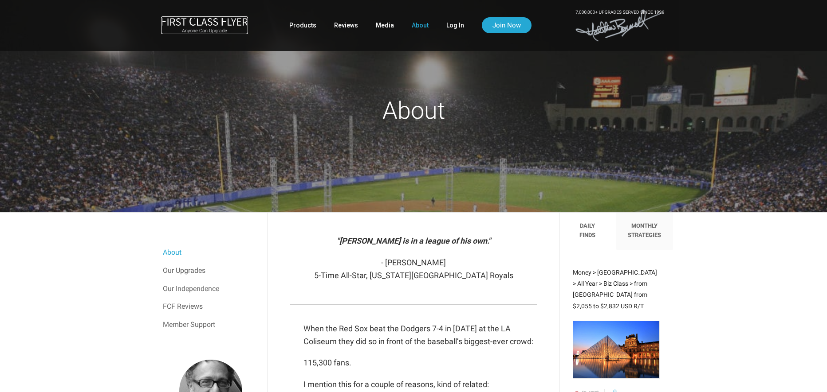
click at [179, 18] on img at bounding box center [204, 20] width 87 height 9
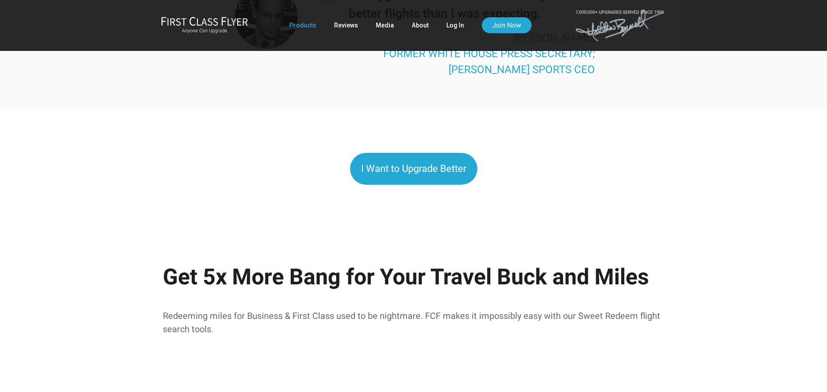
scroll to position [931, 0]
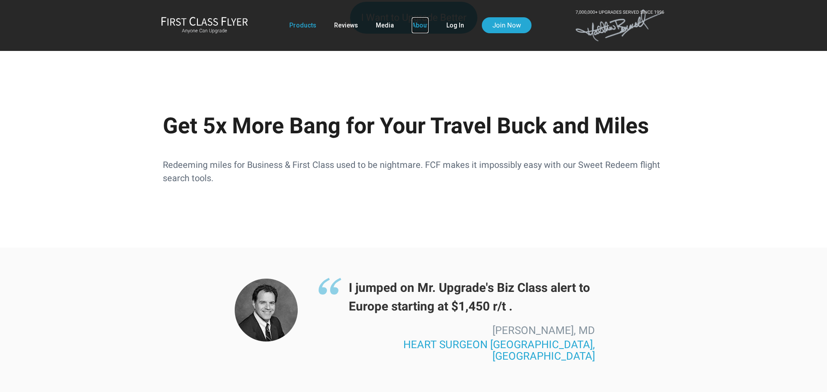
click at [419, 26] on link "About" at bounding box center [419, 25] width 17 height 16
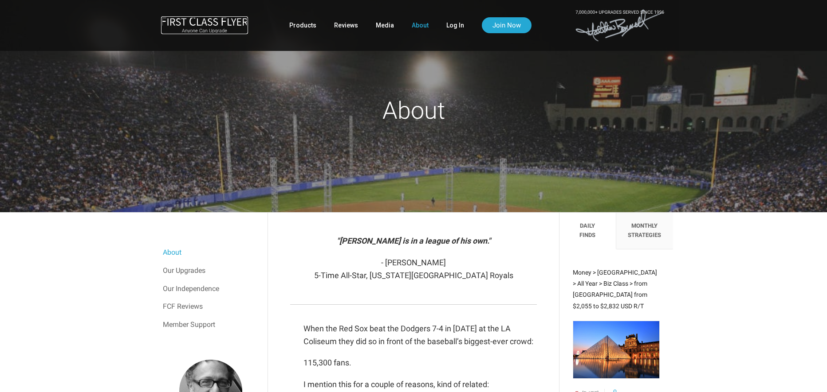
click at [213, 17] on img at bounding box center [204, 20] width 87 height 9
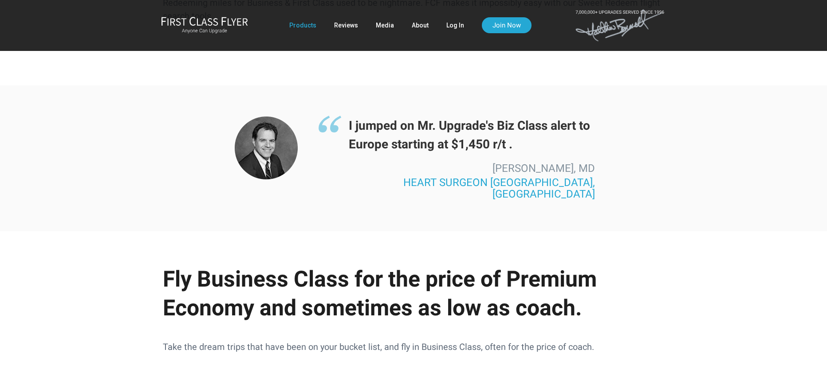
scroll to position [2070, 0]
